Goal: Task Accomplishment & Management: Complete application form

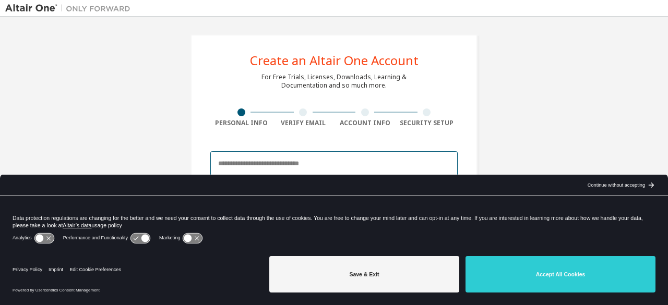
click at [235, 157] on input "email" at bounding box center [333, 163] width 247 height 25
type input "**********"
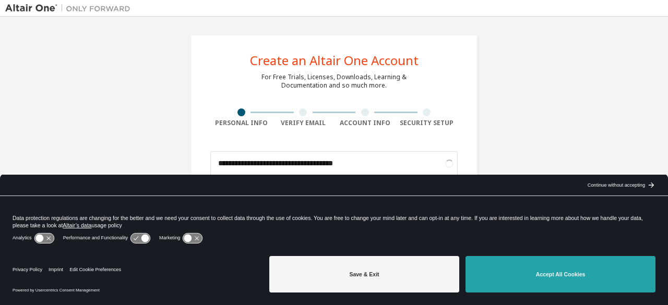
click at [498, 268] on button "Accept All Cookies" at bounding box center [561, 274] width 190 height 37
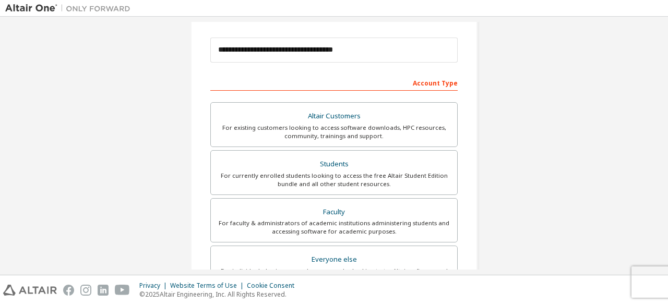
scroll to position [115, 0]
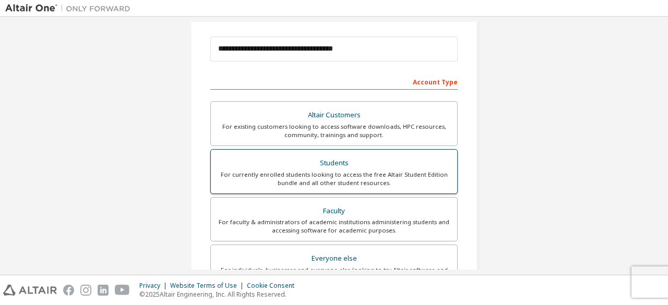
click at [289, 156] on div "Students" at bounding box center [334, 163] width 234 height 15
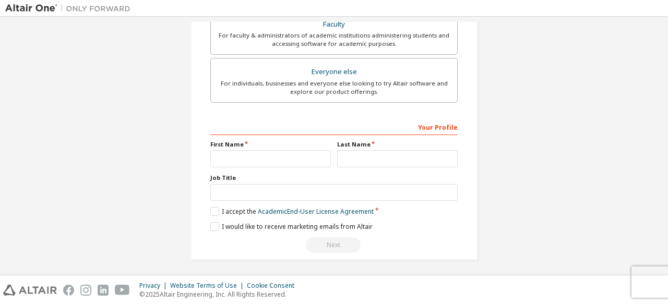
scroll to position [300, 0]
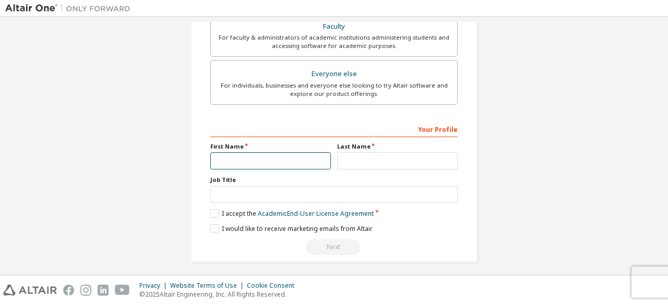
click at [289, 156] on input "text" at bounding box center [270, 160] width 121 height 17
type input "****"
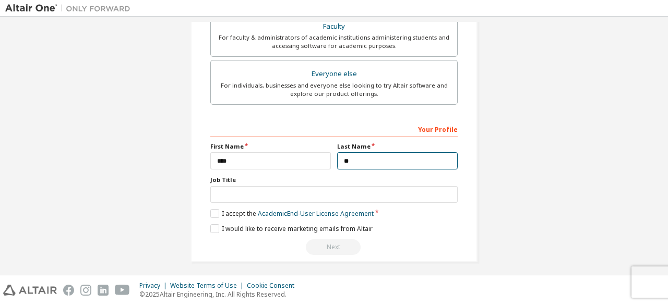
type input "**********"
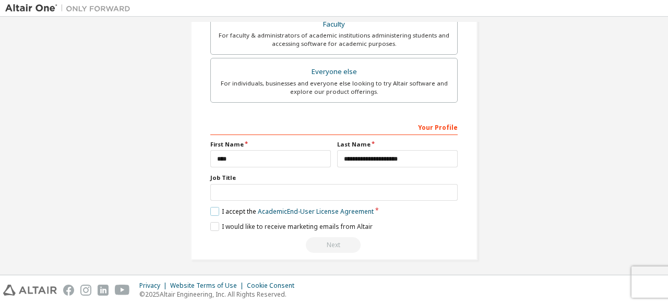
click at [213, 210] on label "I accept the Academic End-User License Agreement" at bounding box center [291, 211] width 163 height 9
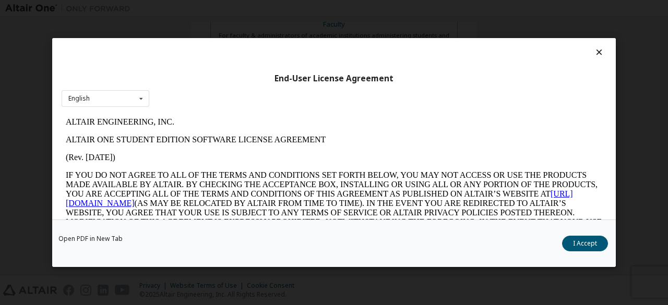
scroll to position [0, 0]
click at [134, 101] on div "English English" at bounding box center [106, 98] width 88 height 17
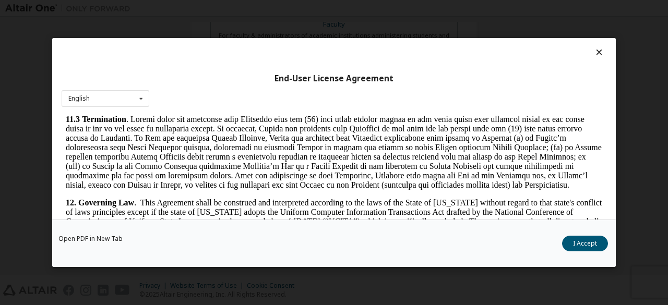
scroll to position [1745, 0]
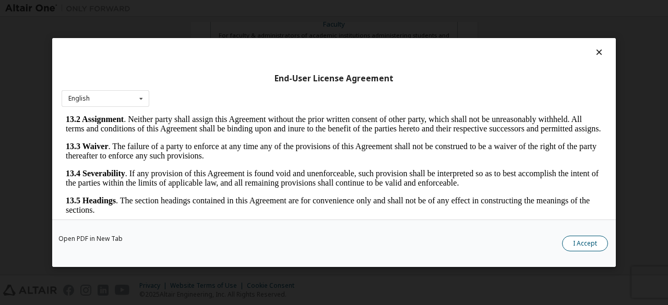
click at [582, 236] on button "I Accept" at bounding box center [585, 244] width 46 height 16
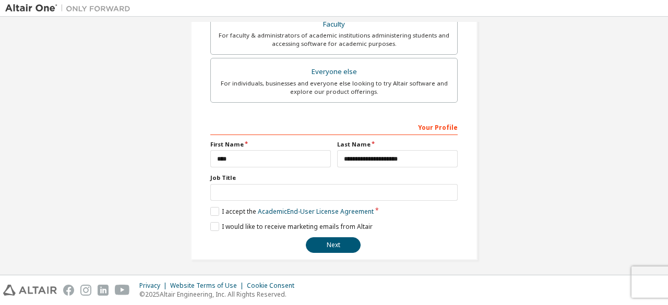
click at [337, 250] on button "Next" at bounding box center [333, 246] width 55 height 16
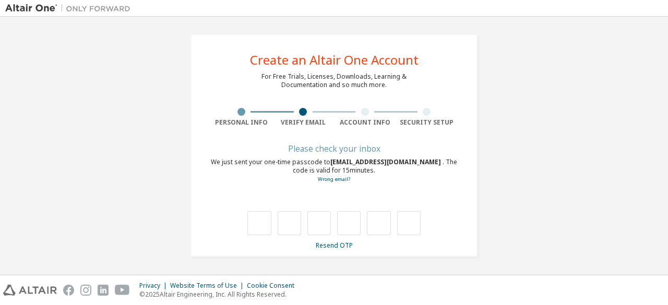
scroll to position [0, 0]
type input "*"
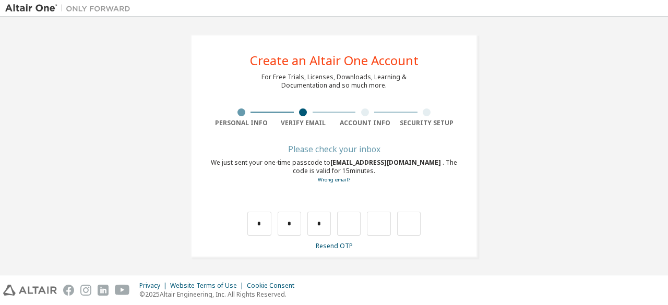
type input "*"
